Goal: Information Seeking & Learning: Learn about a topic

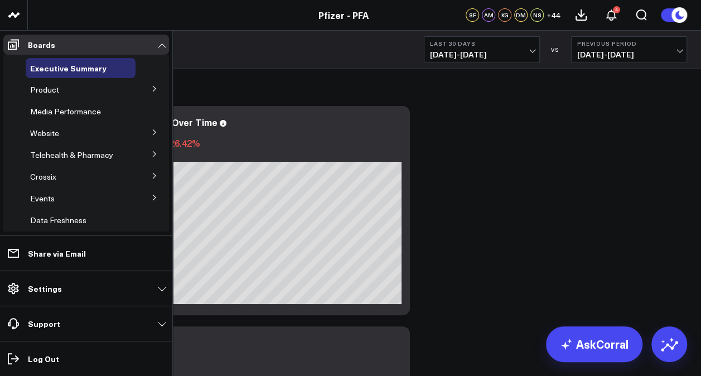
click at [152, 90] on button at bounding box center [154, 88] width 29 height 17
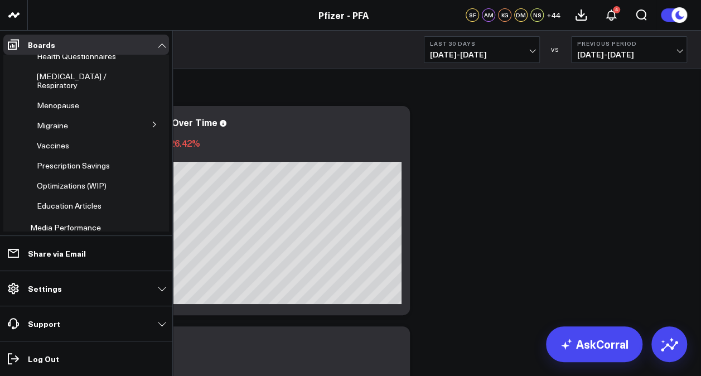
scroll to position [258, 0]
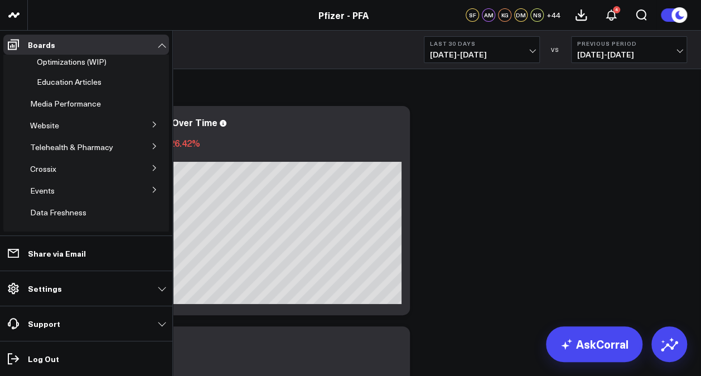
click at [148, 186] on button at bounding box center [154, 189] width 29 height 17
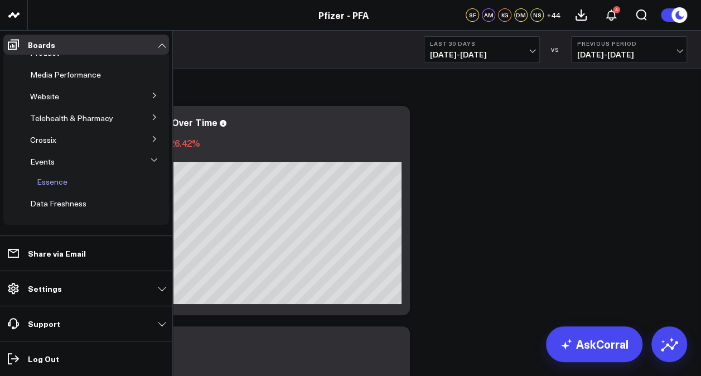
click at [55, 187] on div "Essence" at bounding box center [83, 182] width 103 height 20
click at [54, 184] on span "Essence" at bounding box center [52, 181] width 31 height 11
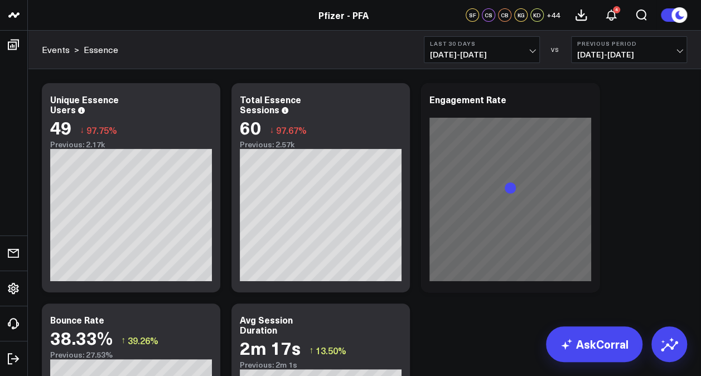
click at [526, 57] on span "[DATE] - [DATE]" at bounding box center [482, 54] width 104 height 9
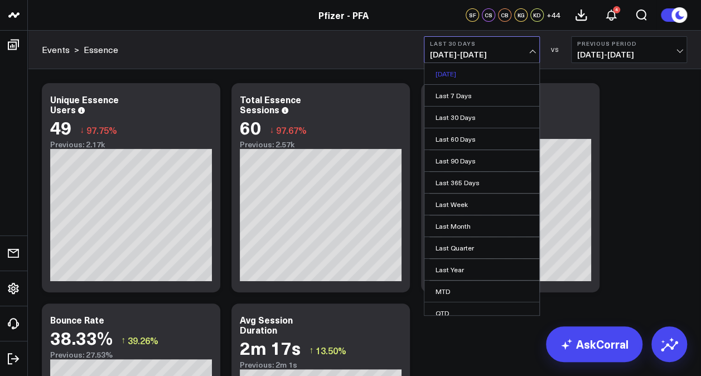
click at [487, 69] on link "[DATE]" at bounding box center [482, 73] width 115 height 21
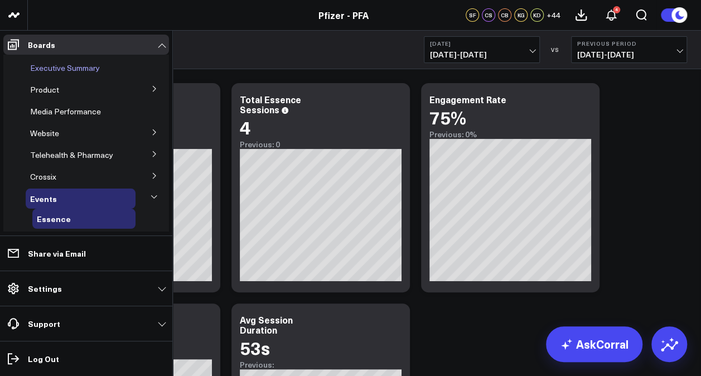
click at [71, 69] on span "Executive Summary" at bounding box center [65, 67] width 70 height 11
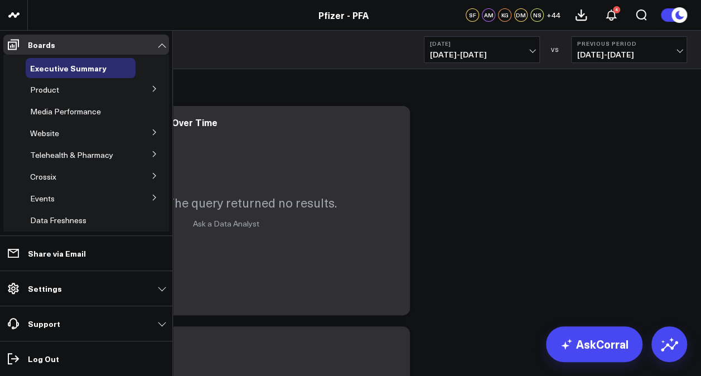
click at [51, 90] on span "Product" at bounding box center [44, 89] width 29 height 11
click at [151, 90] on icon at bounding box center [154, 88] width 7 height 7
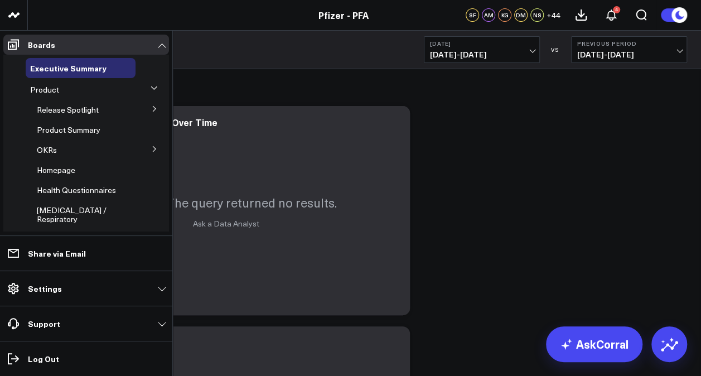
click at [65, 109] on span "Release Spotlight" at bounding box center [68, 109] width 62 height 11
click at [151, 110] on icon at bounding box center [154, 108] width 7 height 7
click at [69, 129] on span "4.3 [MEDICAL_DATA]" at bounding box center [82, 129] width 77 height 11
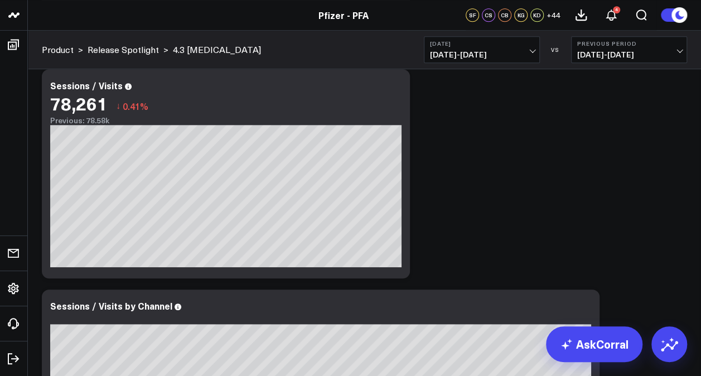
scroll to position [286, 0]
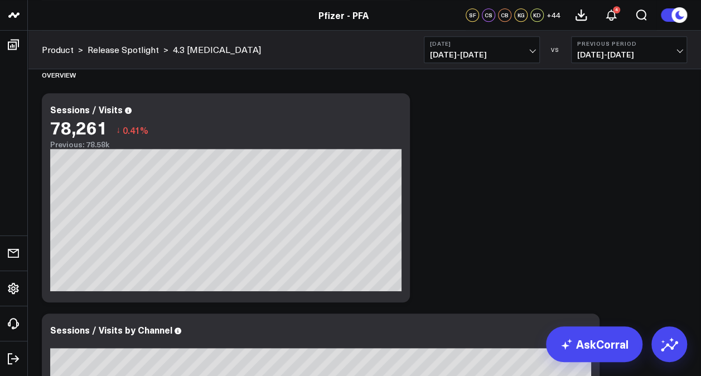
click at [667, 54] on span "[DATE] - [DATE]" at bounding box center [629, 54] width 104 height 9
click at [605, 145] on link "No Comparison" at bounding box center [629, 138] width 115 height 21
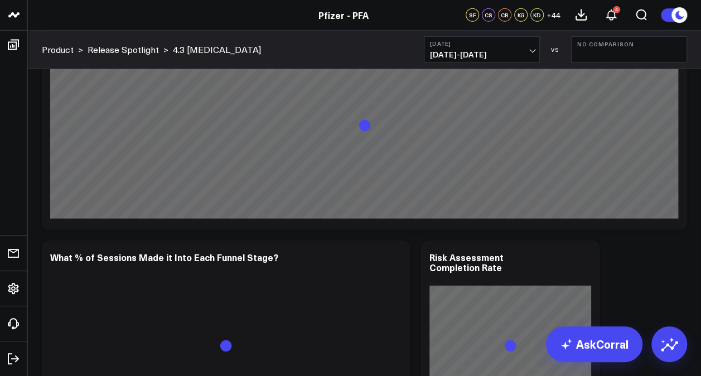
scroll to position [5653, 0]
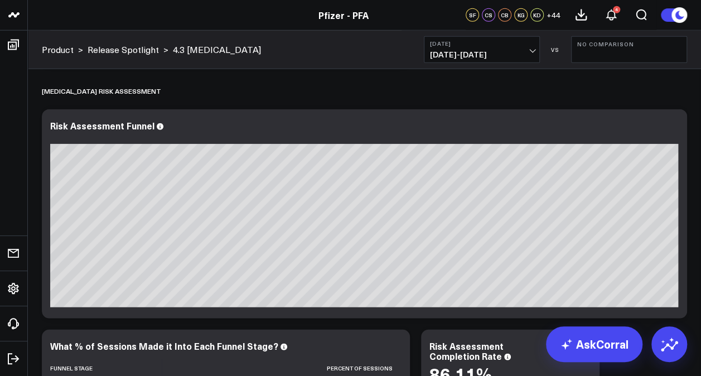
click at [532, 53] on span "[DATE] - [DATE]" at bounding box center [482, 54] width 104 height 9
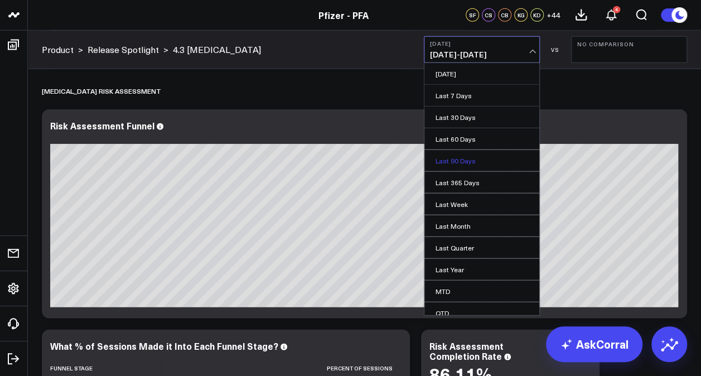
click at [479, 162] on link "Last 90 Days" at bounding box center [482, 160] width 115 height 21
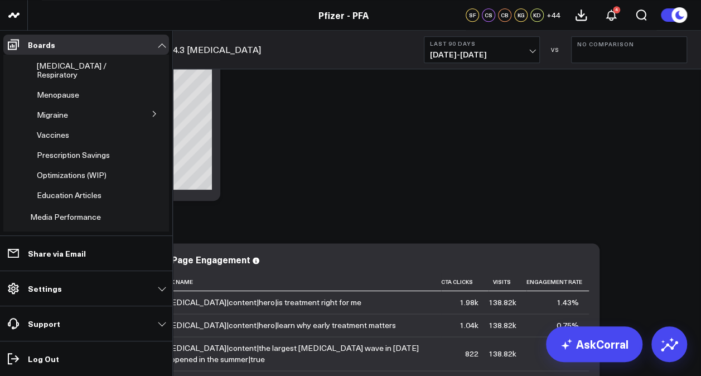
scroll to position [173, 0]
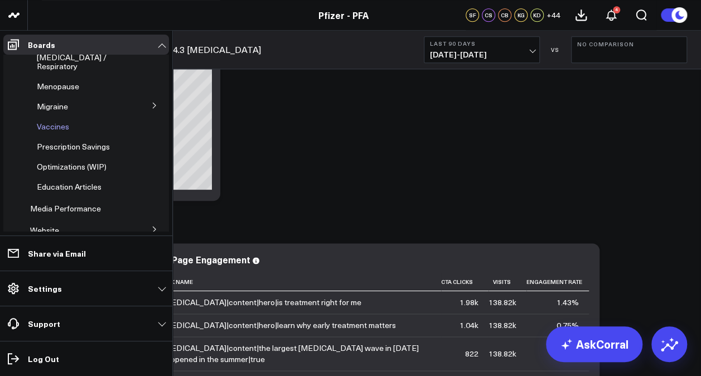
click at [56, 121] on span "Vaccines" at bounding box center [53, 126] width 32 height 11
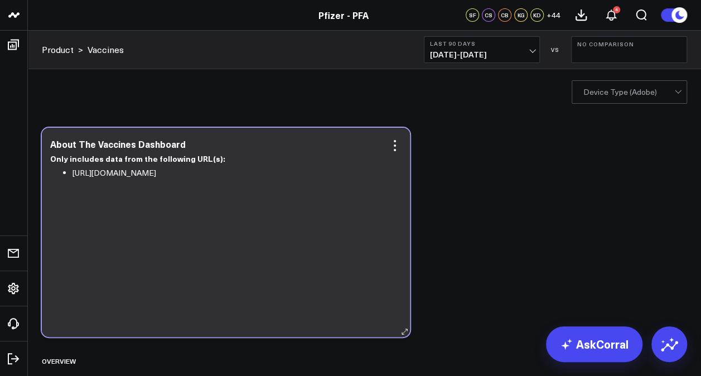
click at [218, 179] on li "[URL][DOMAIN_NAME]" at bounding box center [233, 173] width 321 height 14
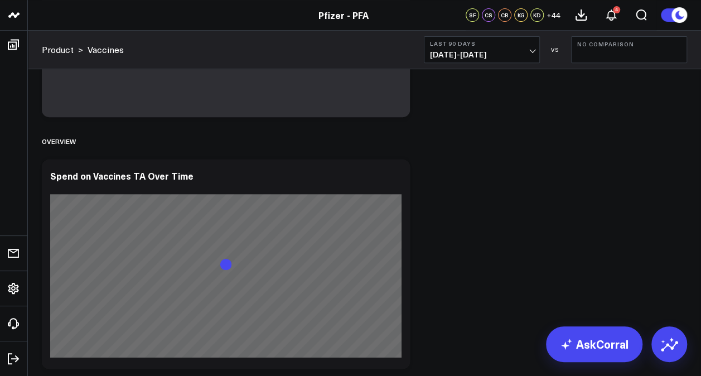
scroll to position [348, 0]
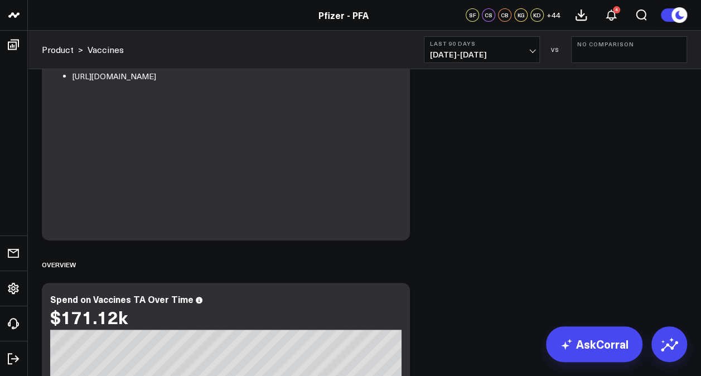
scroll to position [0, 0]
